Goal: Navigation & Orientation: Find specific page/section

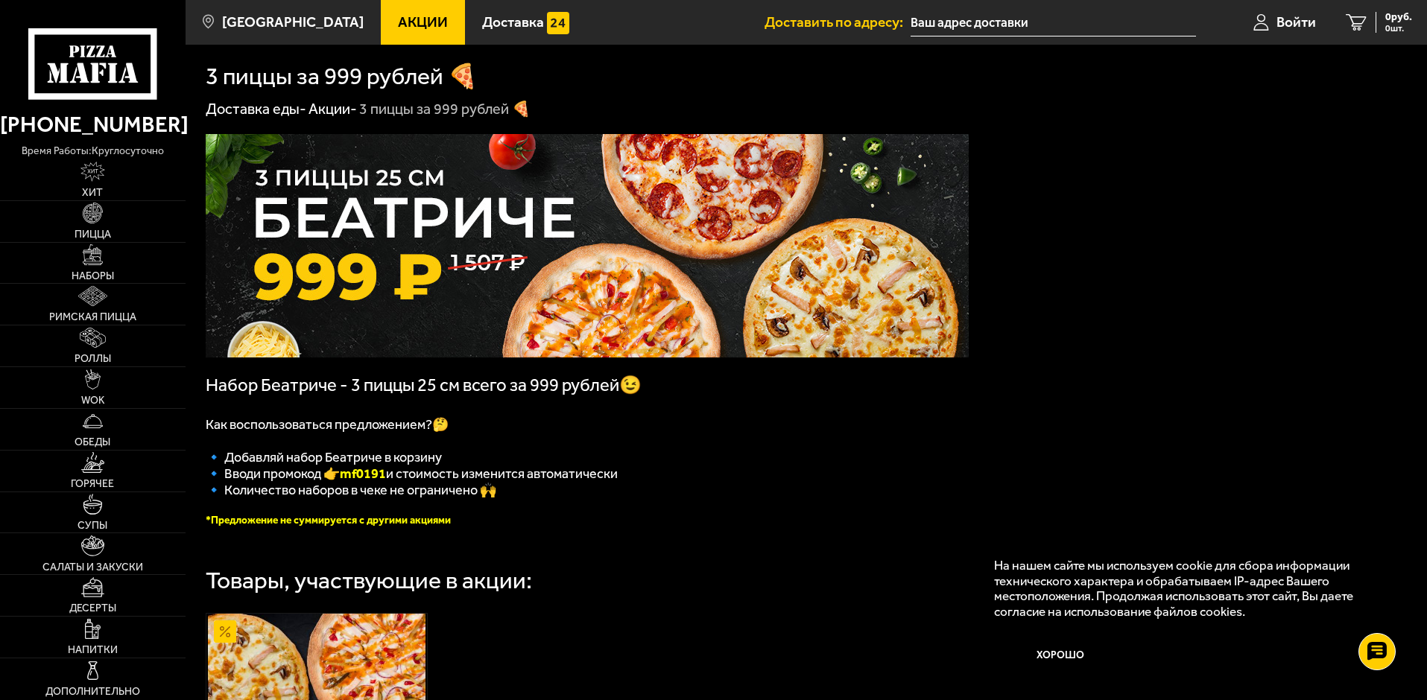
click at [735, 498] on p "🔹 Количество наборов в чеке не ограничено 🙌" at bounding box center [587, 490] width 763 height 16
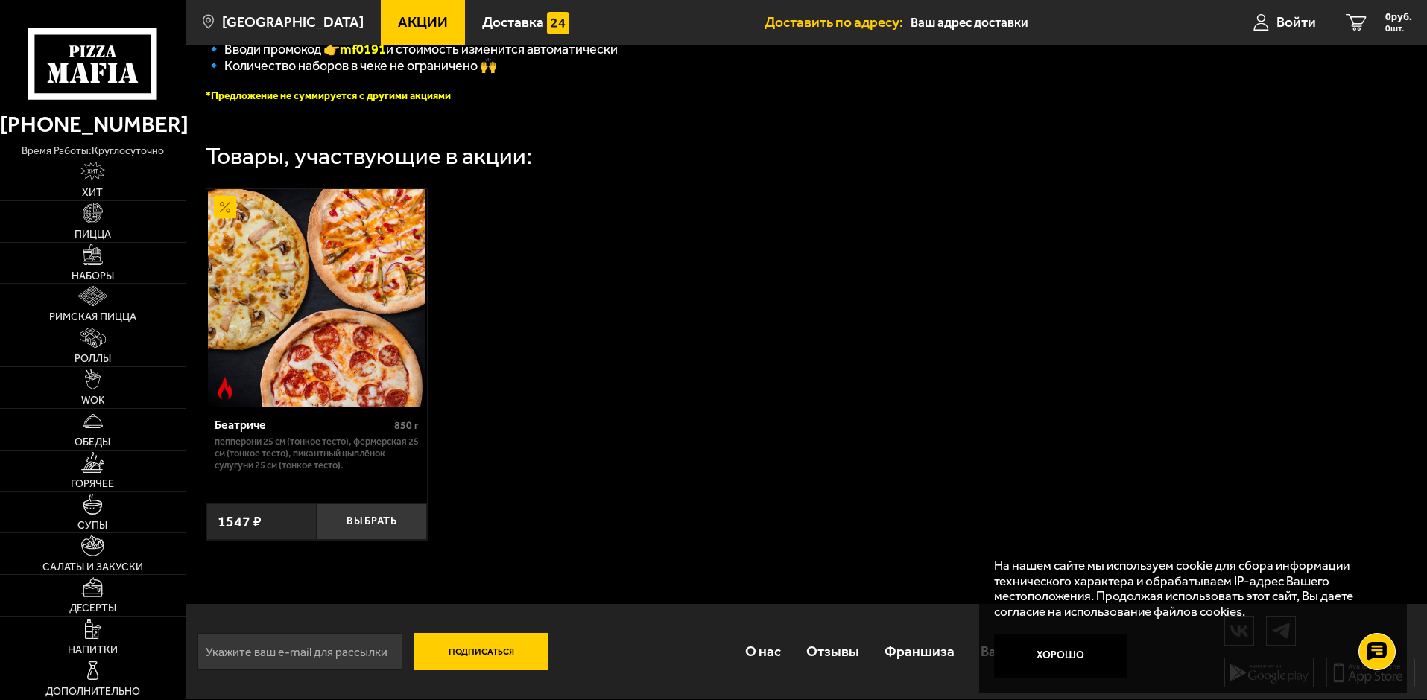
click at [322, 302] on img at bounding box center [317, 298] width 218 height 218
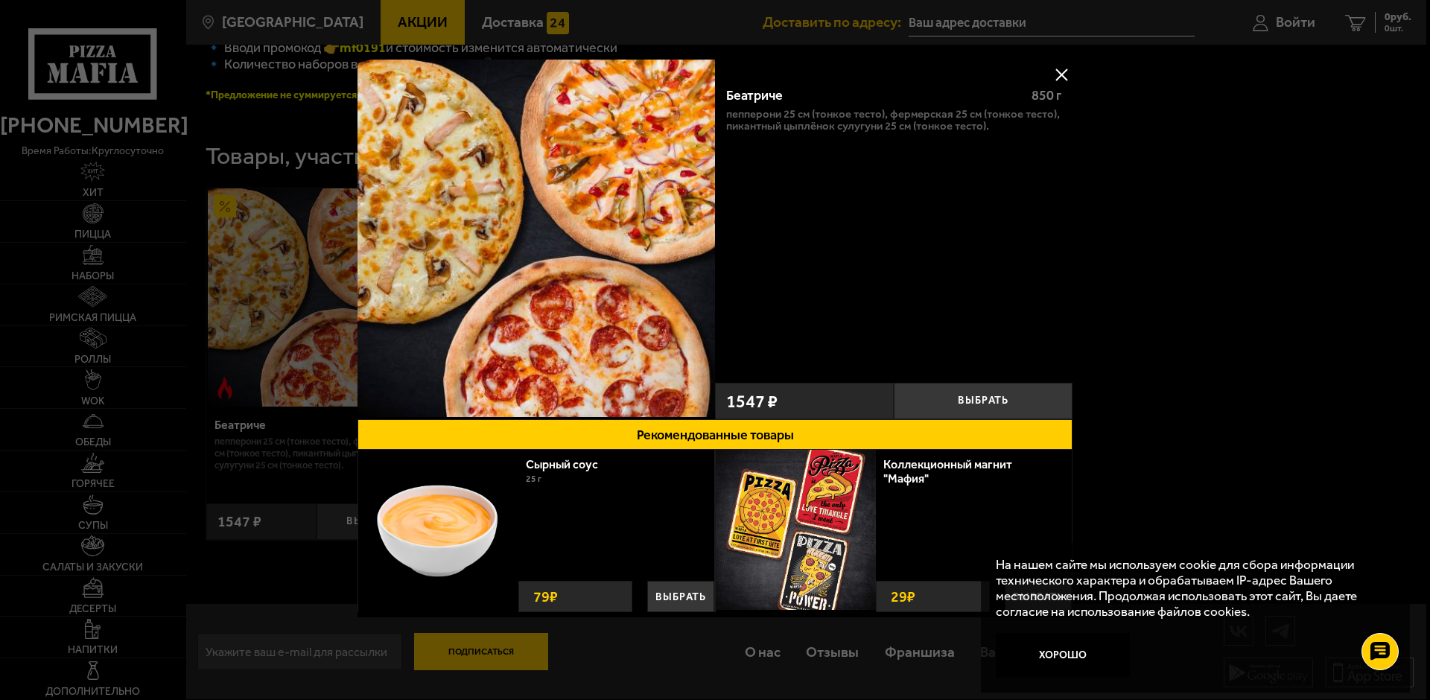
click at [1172, 232] on div at bounding box center [715, 350] width 1430 height 700
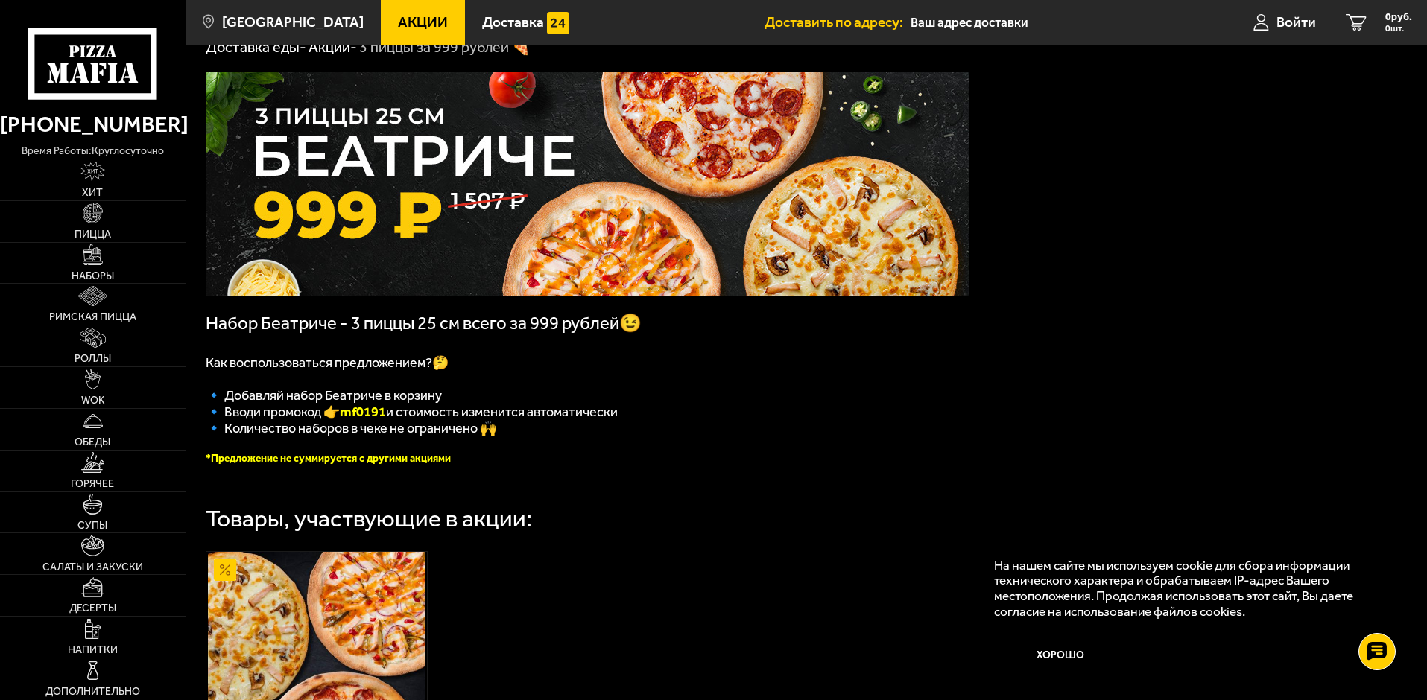
scroll to position [0, 0]
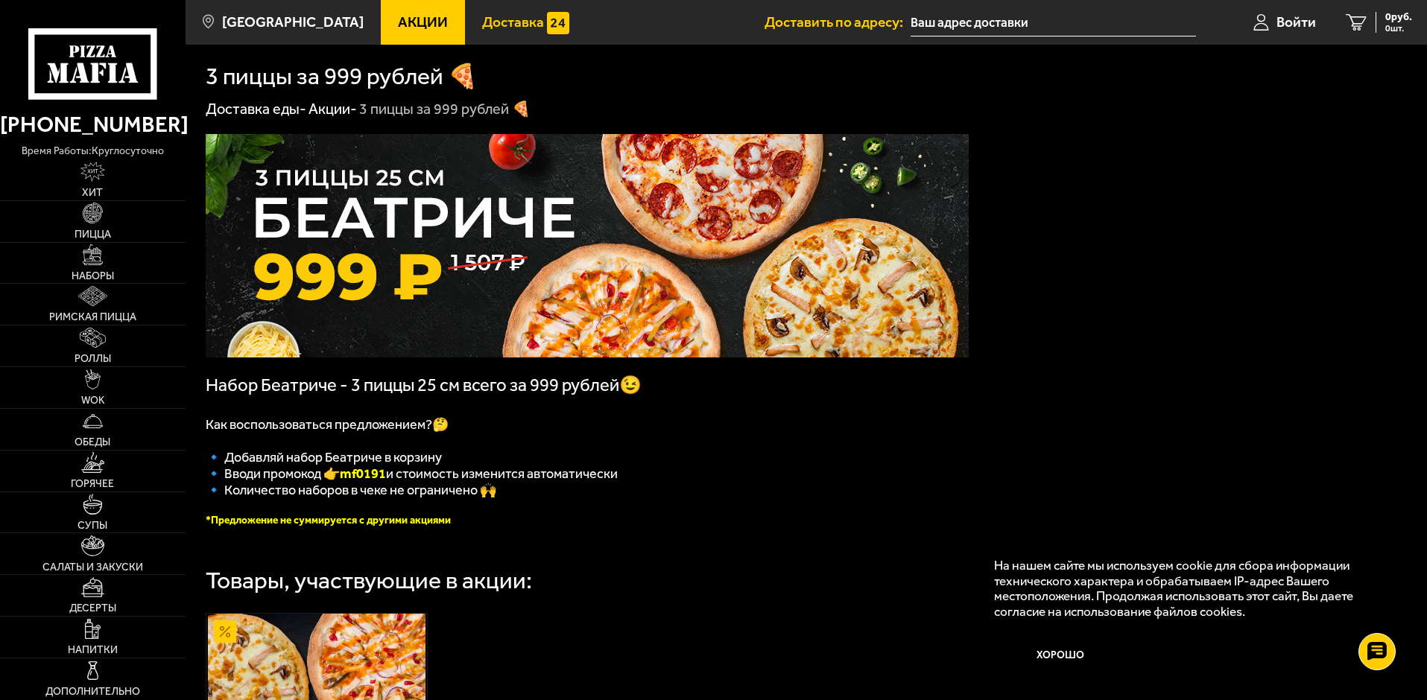
click at [482, 15] on span "Доставка" at bounding box center [513, 22] width 62 height 14
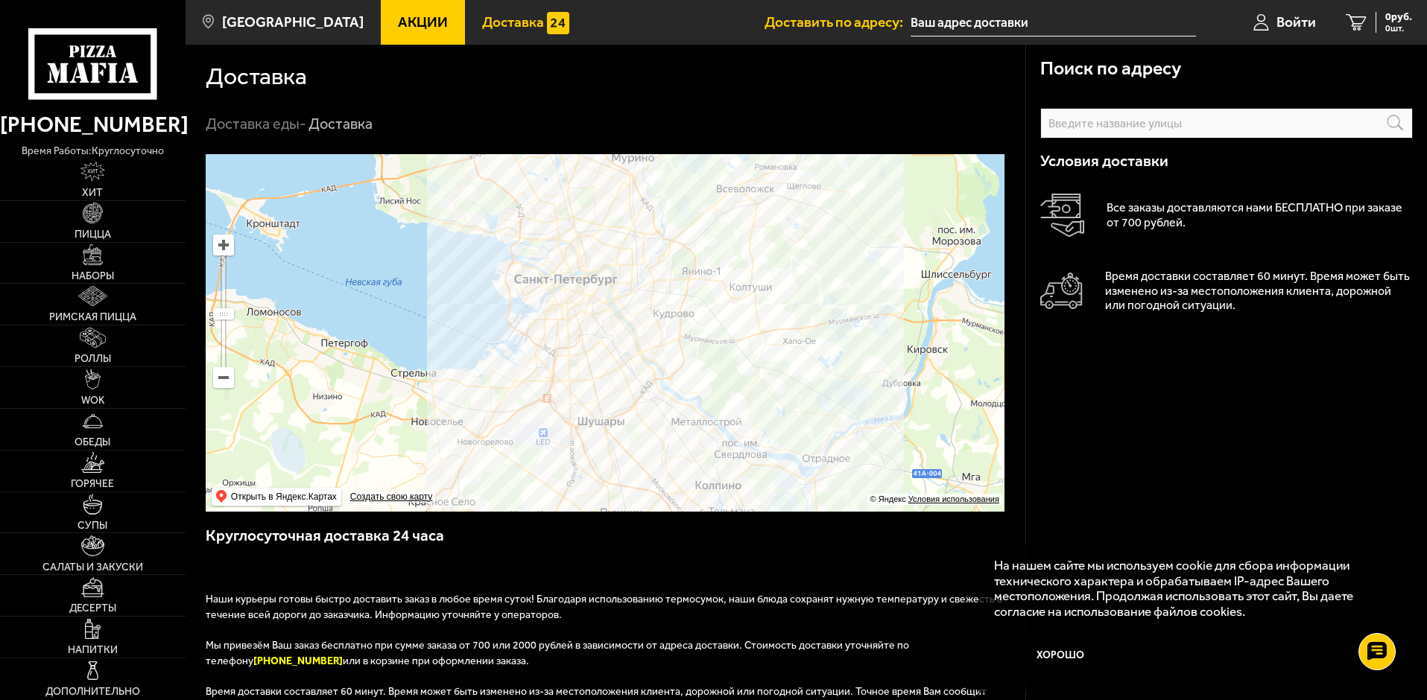
drag, startPoint x: 546, startPoint y: 264, endPoint x: 638, endPoint y: 446, distance: 204.2
click at [638, 446] on ymaps at bounding box center [605, 333] width 799 height 358
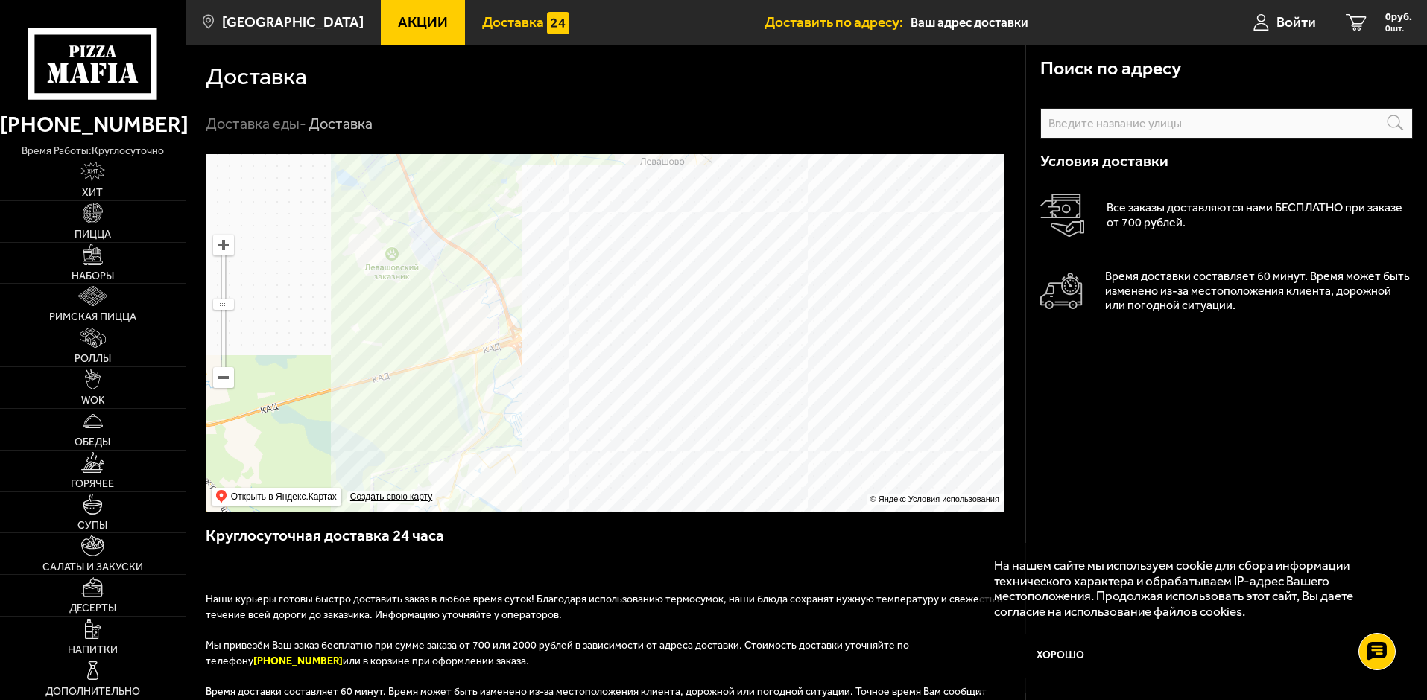
drag, startPoint x: 619, startPoint y: 315, endPoint x: 570, endPoint y: 221, distance: 106.0
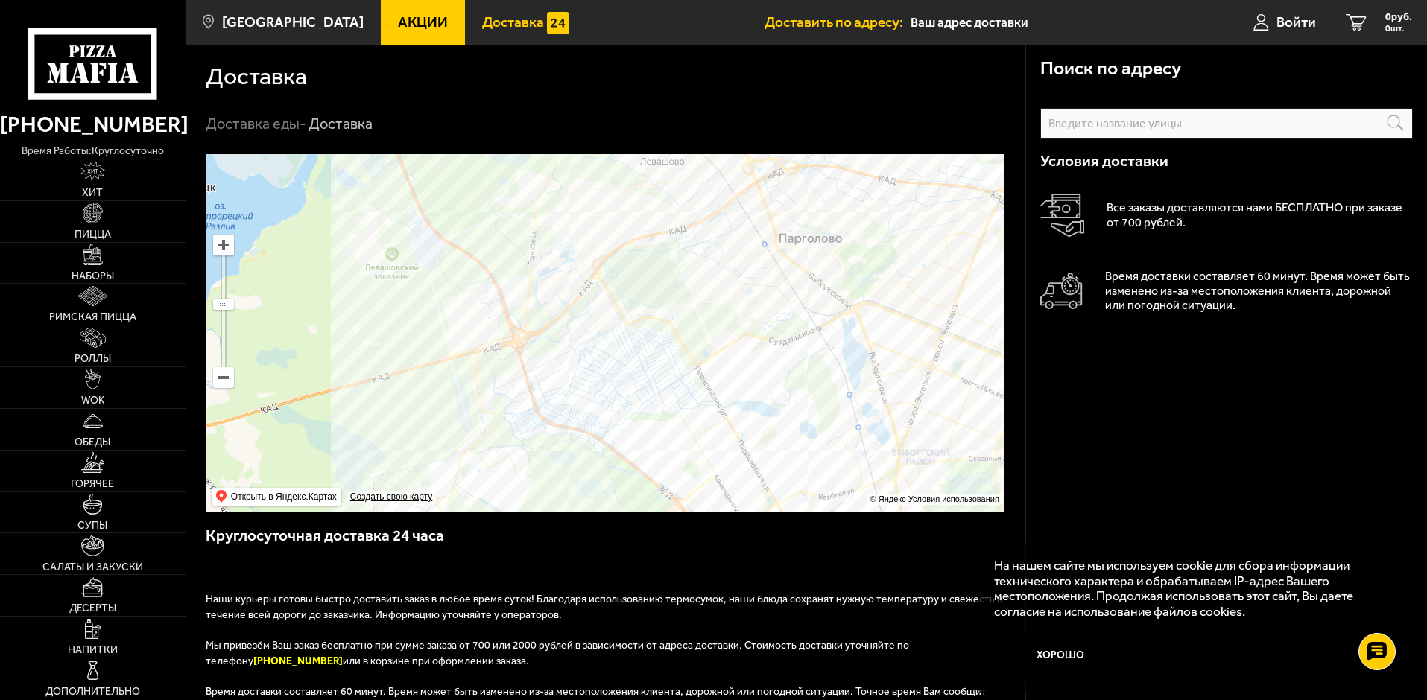
click at [570, 221] on ymaps at bounding box center [605, 333] width 799 height 358
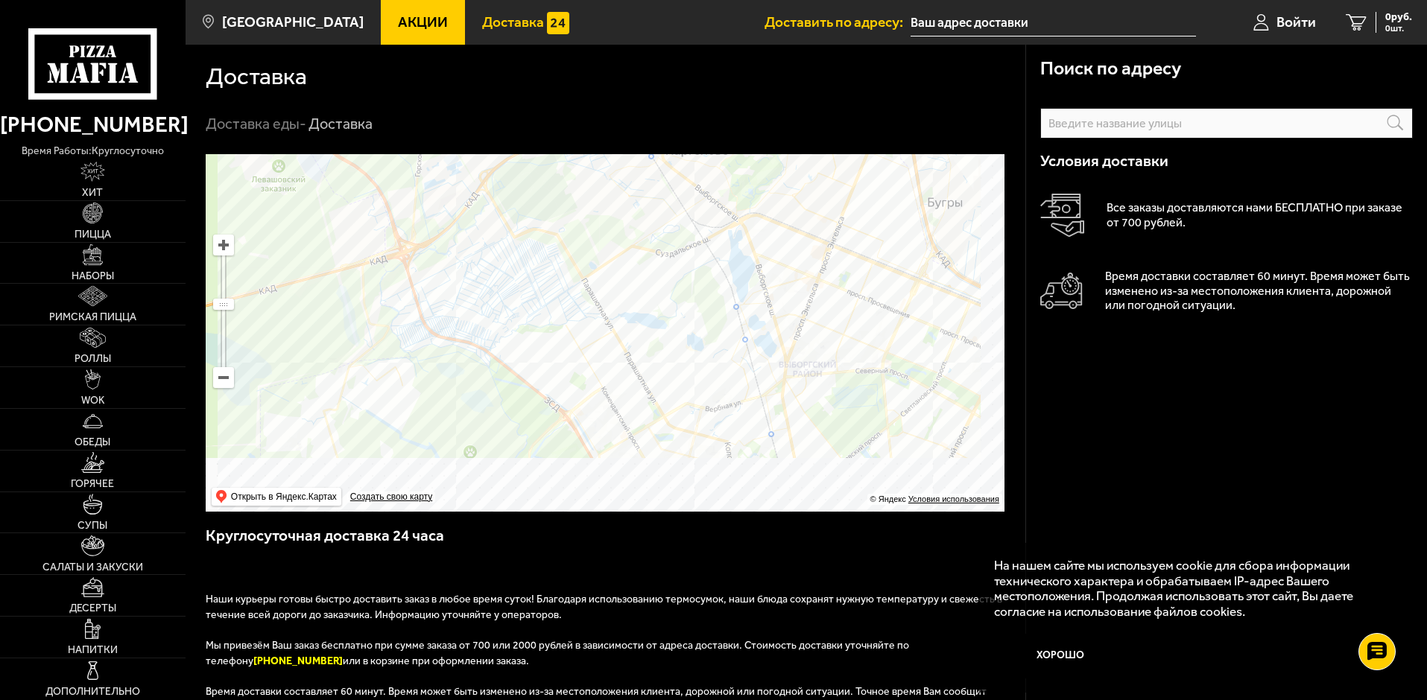
drag, startPoint x: 648, startPoint y: 306, endPoint x: 571, endPoint y: 280, distance: 81.8
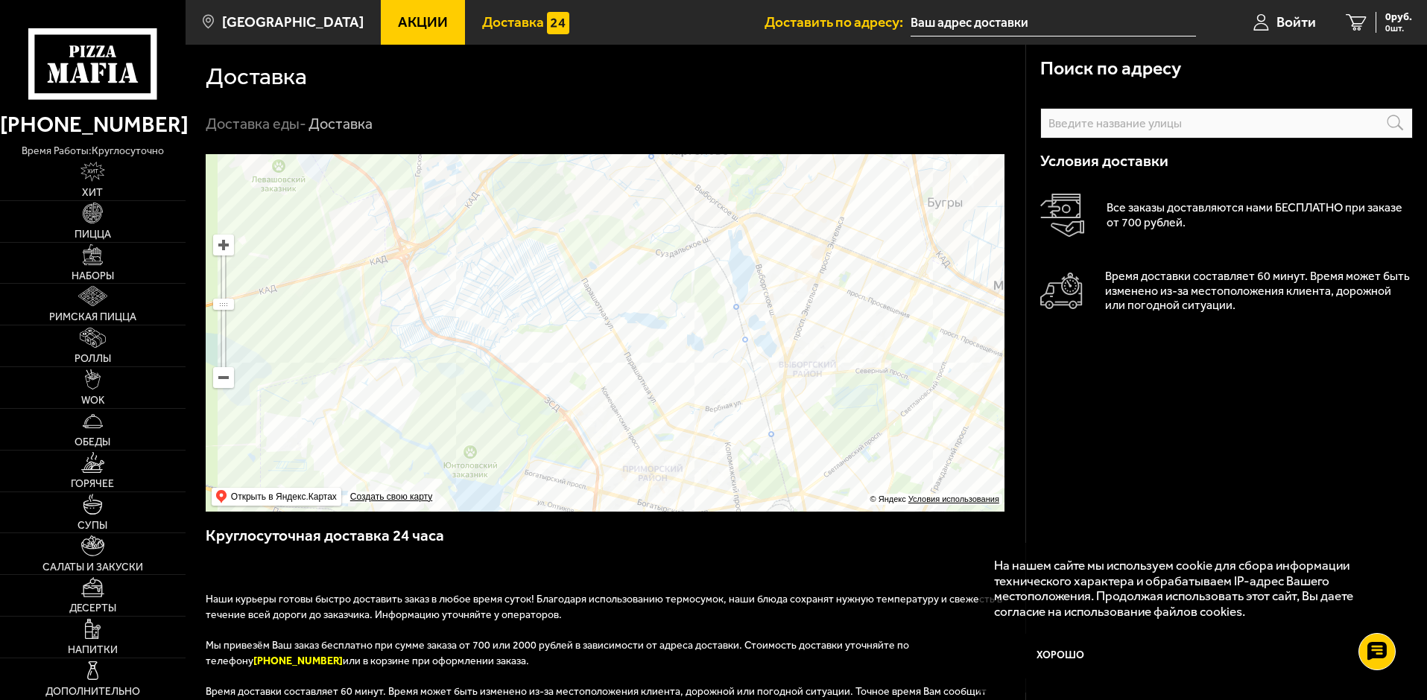
click at [571, 280] on ymaps at bounding box center [605, 333] width 799 height 358
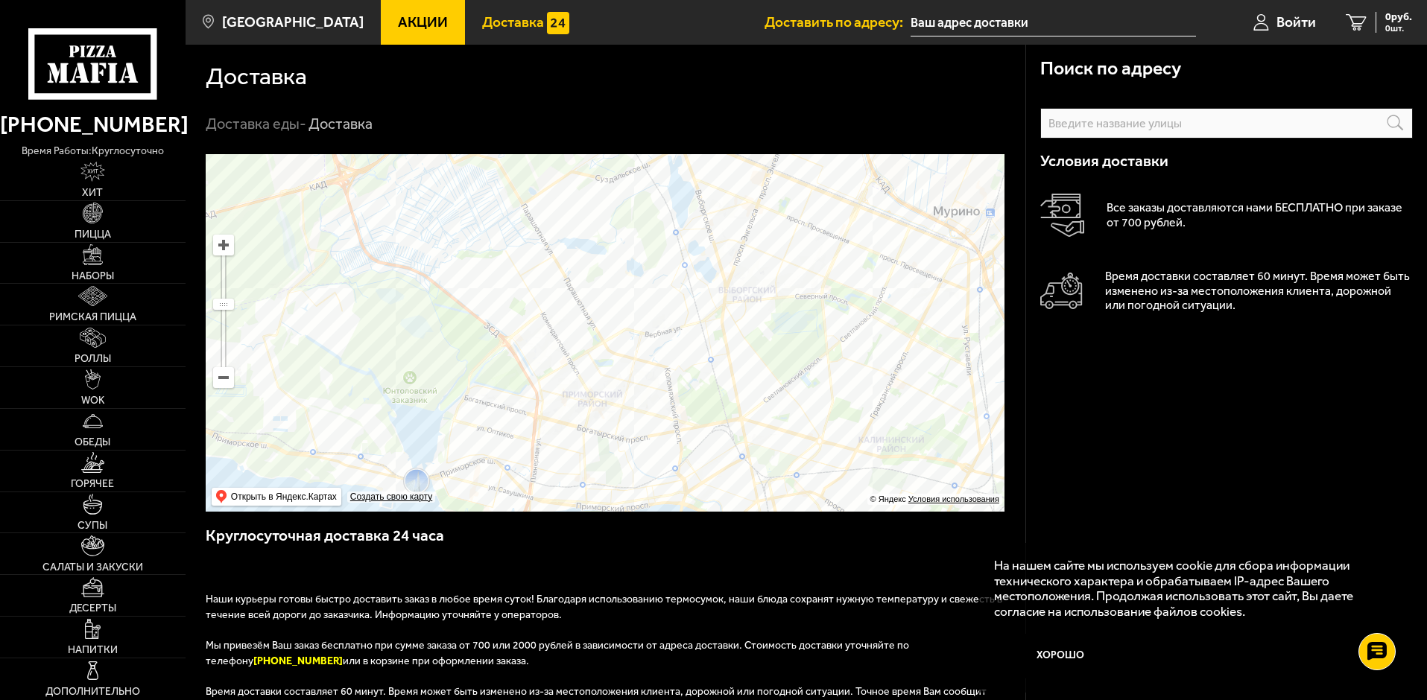
click at [680, 299] on ymaps at bounding box center [605, 333] width 799 height 358
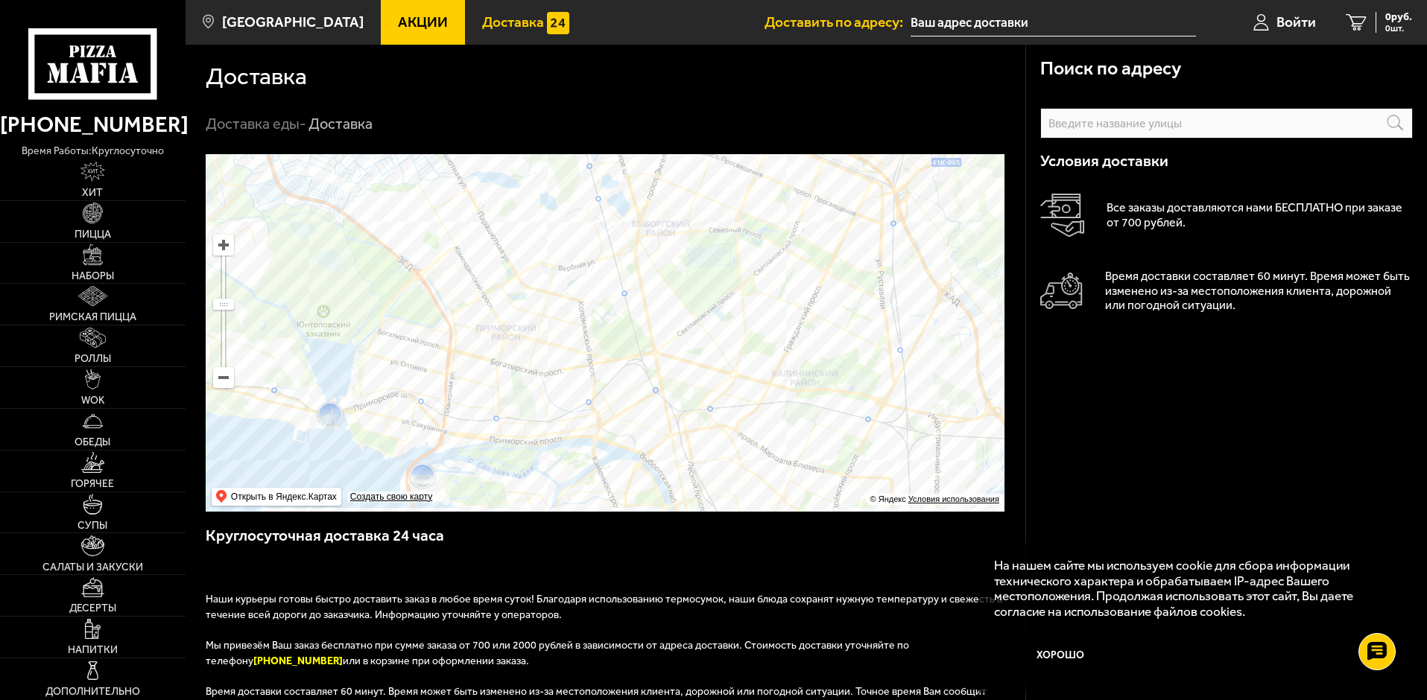
drag, startPoint x: 703, startPoint y: 336, endPoint x: 709, endPoint y: 317, distance: 20.3
click at [709, 317] on ymaps at bounding box center [605, 333] width 799 height 358
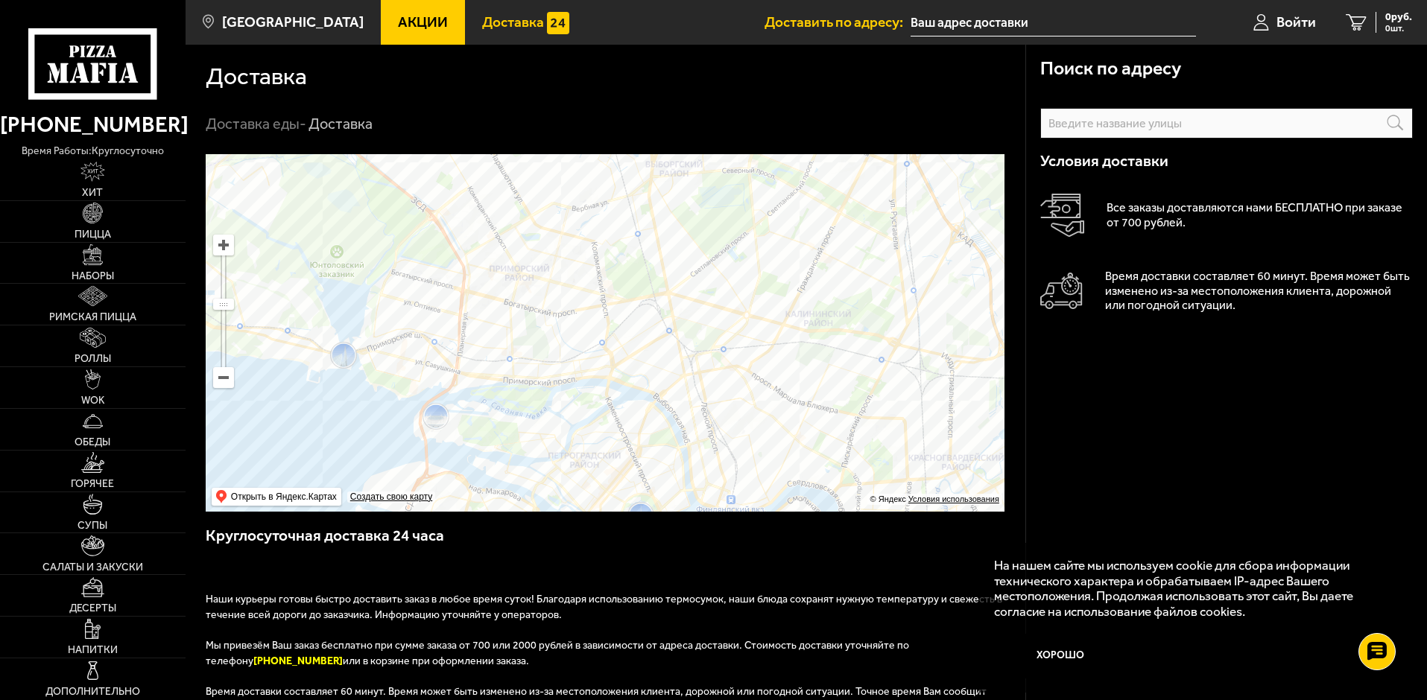
drag, startPoint x: 645, startPoint y: 370, endPoint x: 627, endPoint y: 294, distance: 79.0
click at [627, 294] on ymaps at bounding box center [605, 333] width 799 height 358
